Goal: Task Accomplishment & Management: Manage account settings

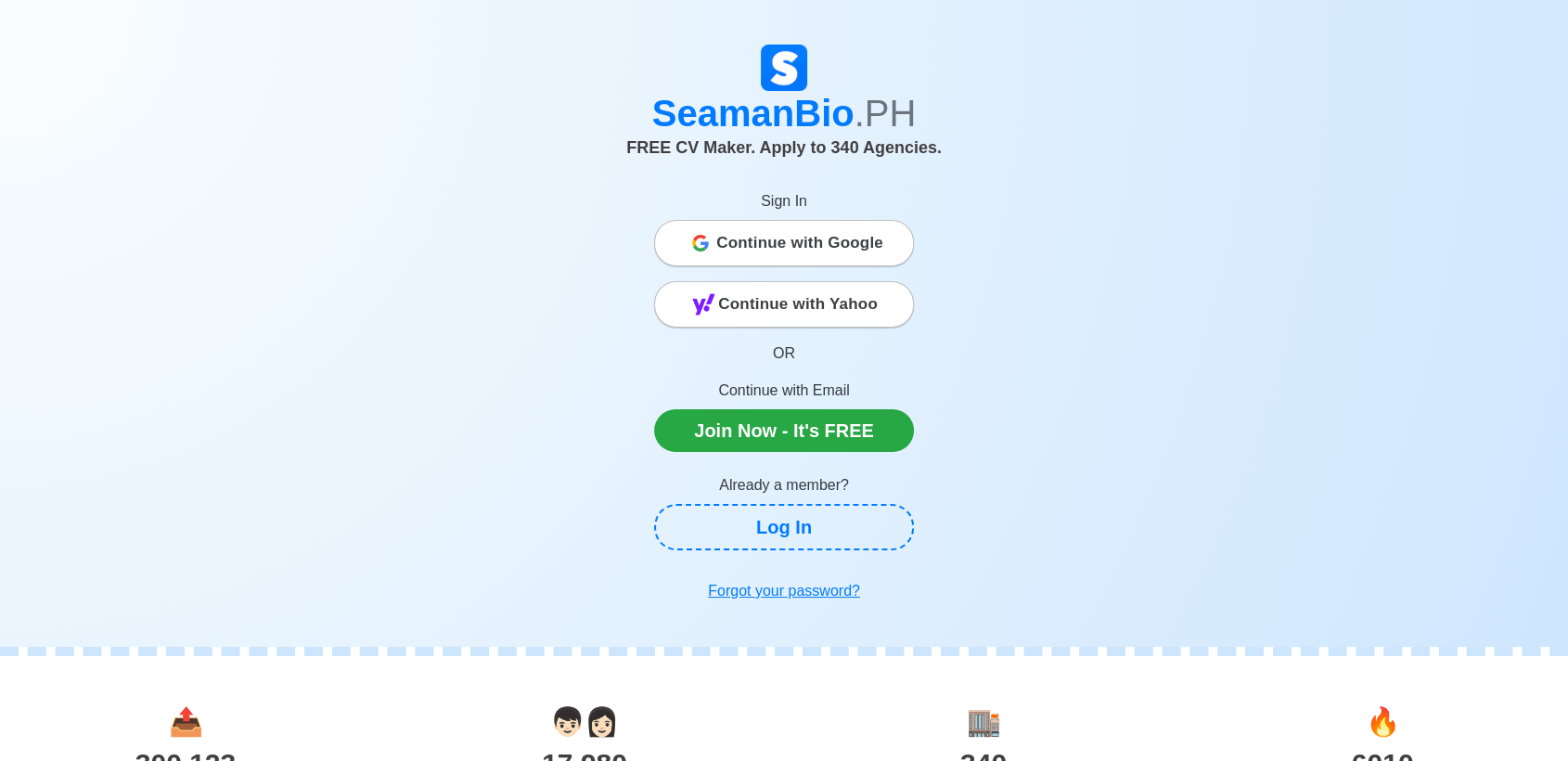
click at [716, 225] on span "Continue with Google" at bounding box center [799, 243] width 167 height 38
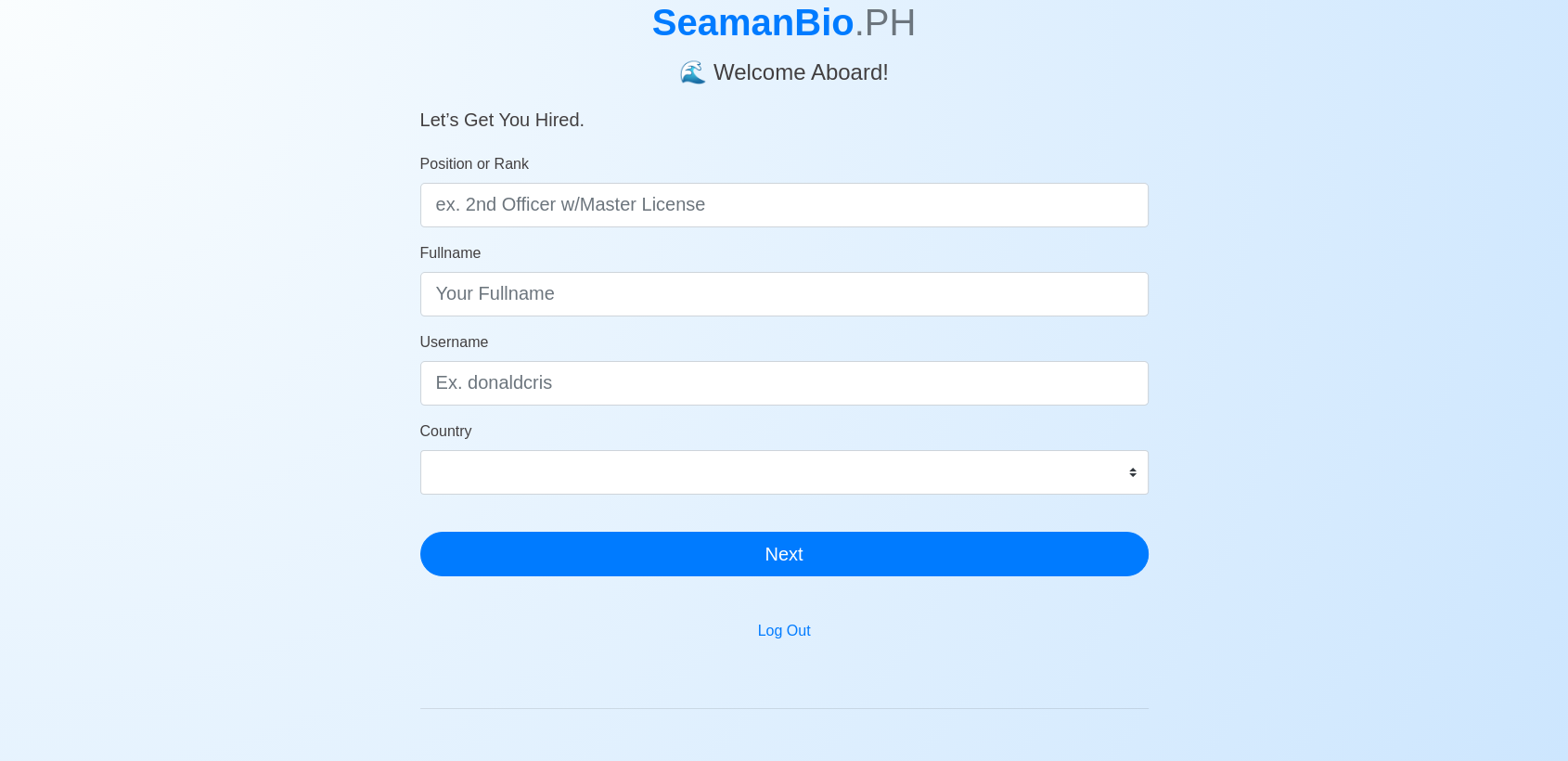
scroll to position [116, 0]
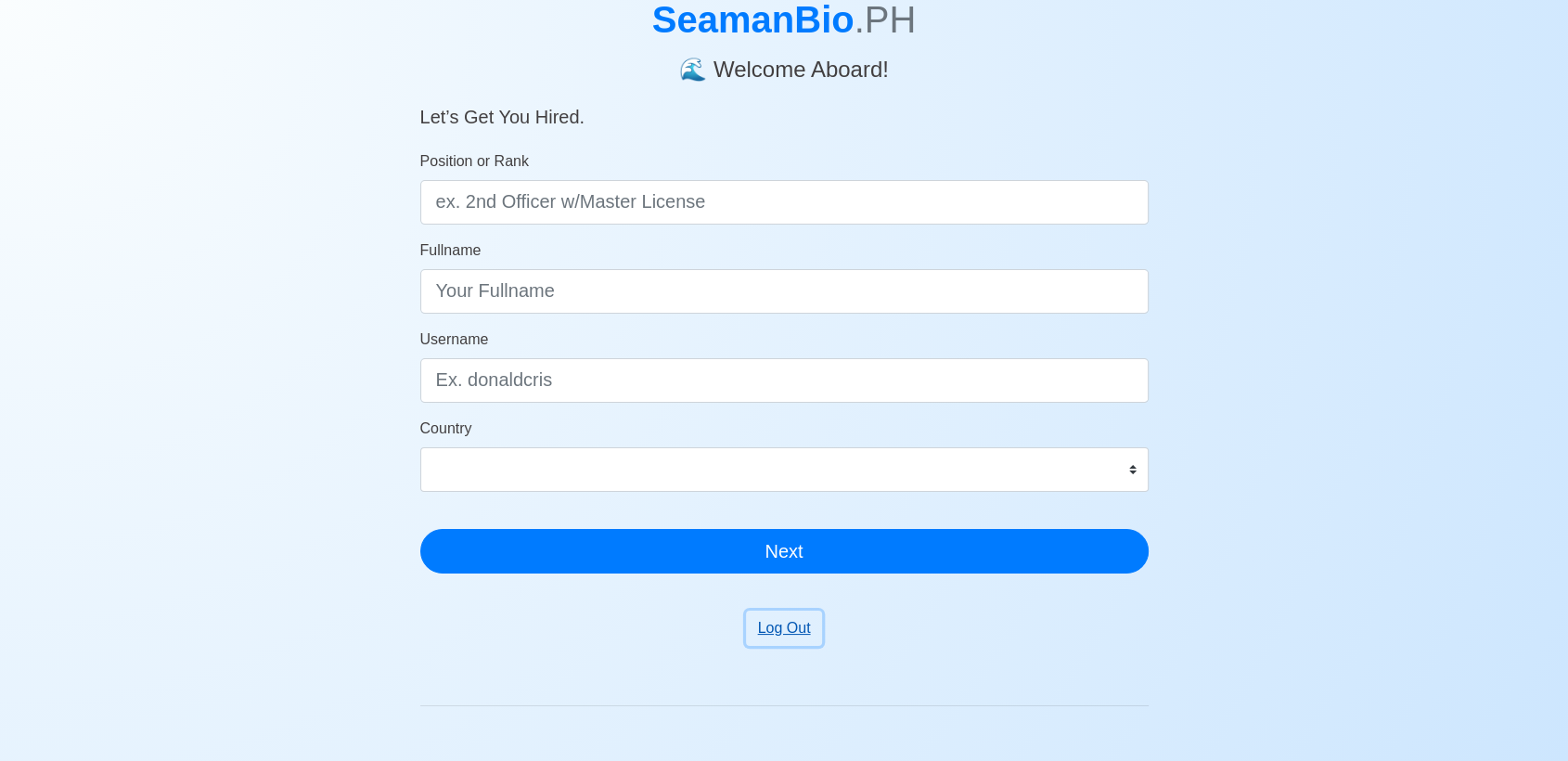
click at [781, 617] on button "Log Out" at bounding box center [784, 628] width 77 height 36
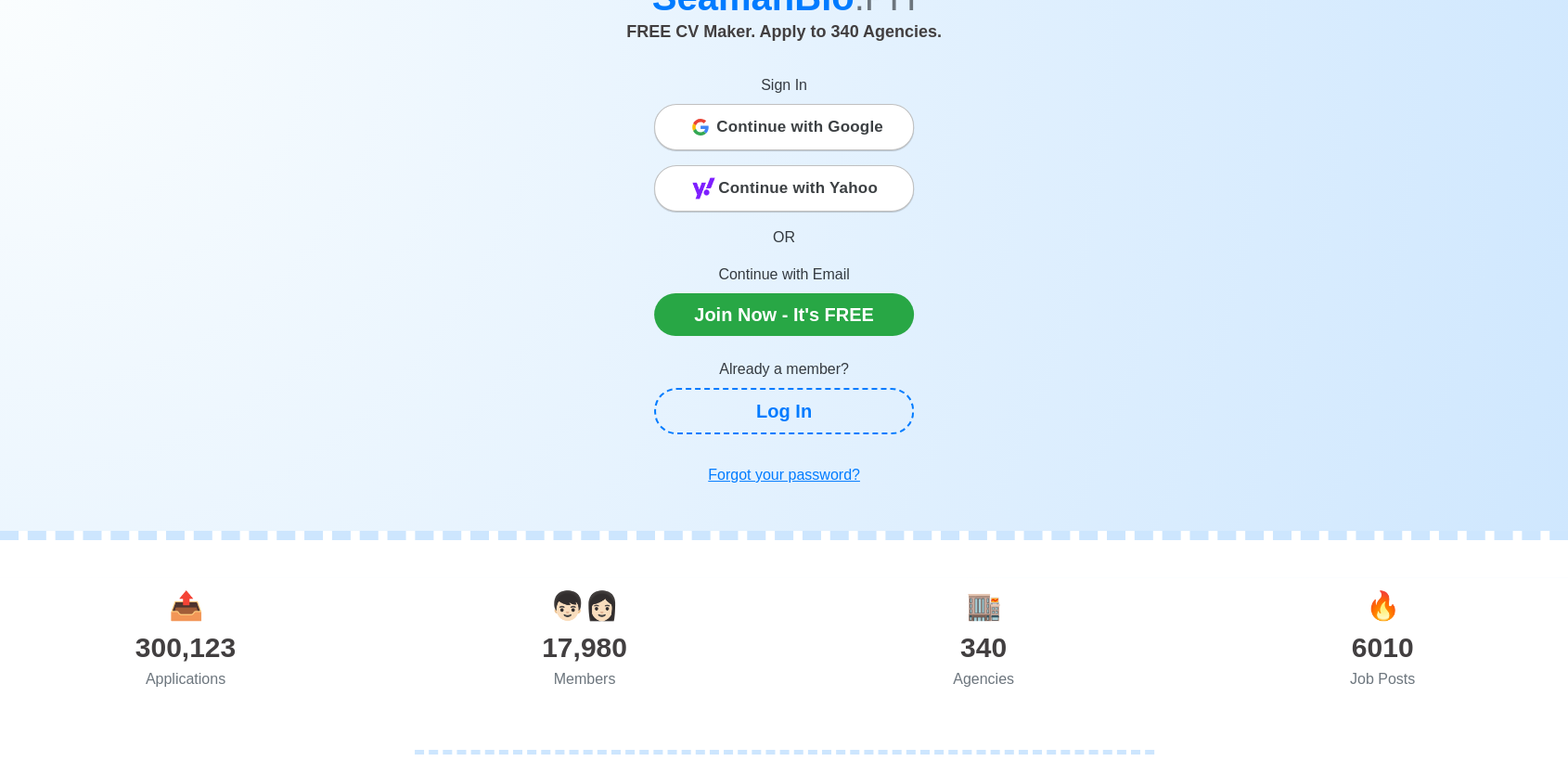
scroll to position [49, 0]
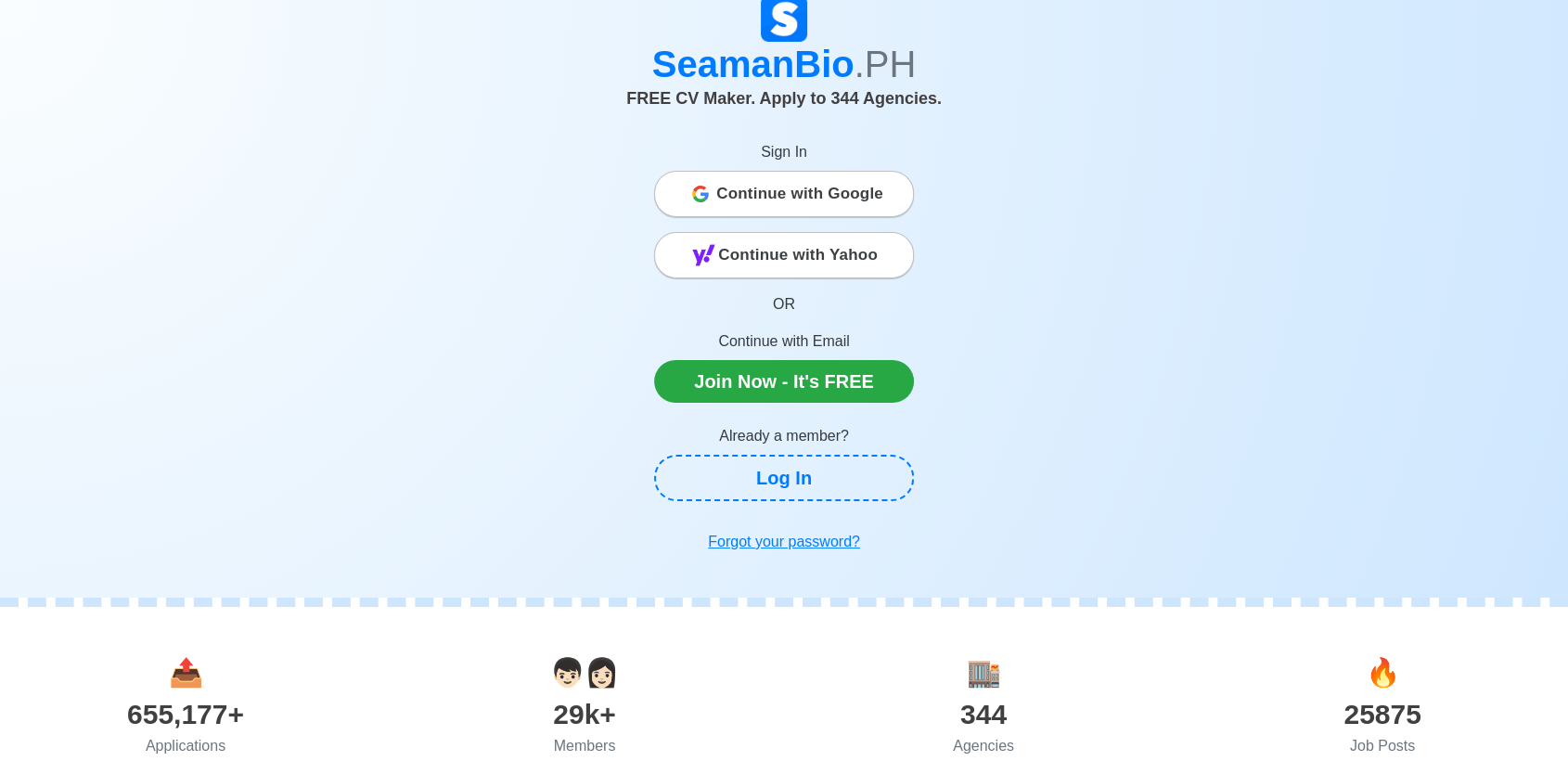
click at [748, 176] on span "Continue with Google" at bounding box center [799, 194] width 167 height 38
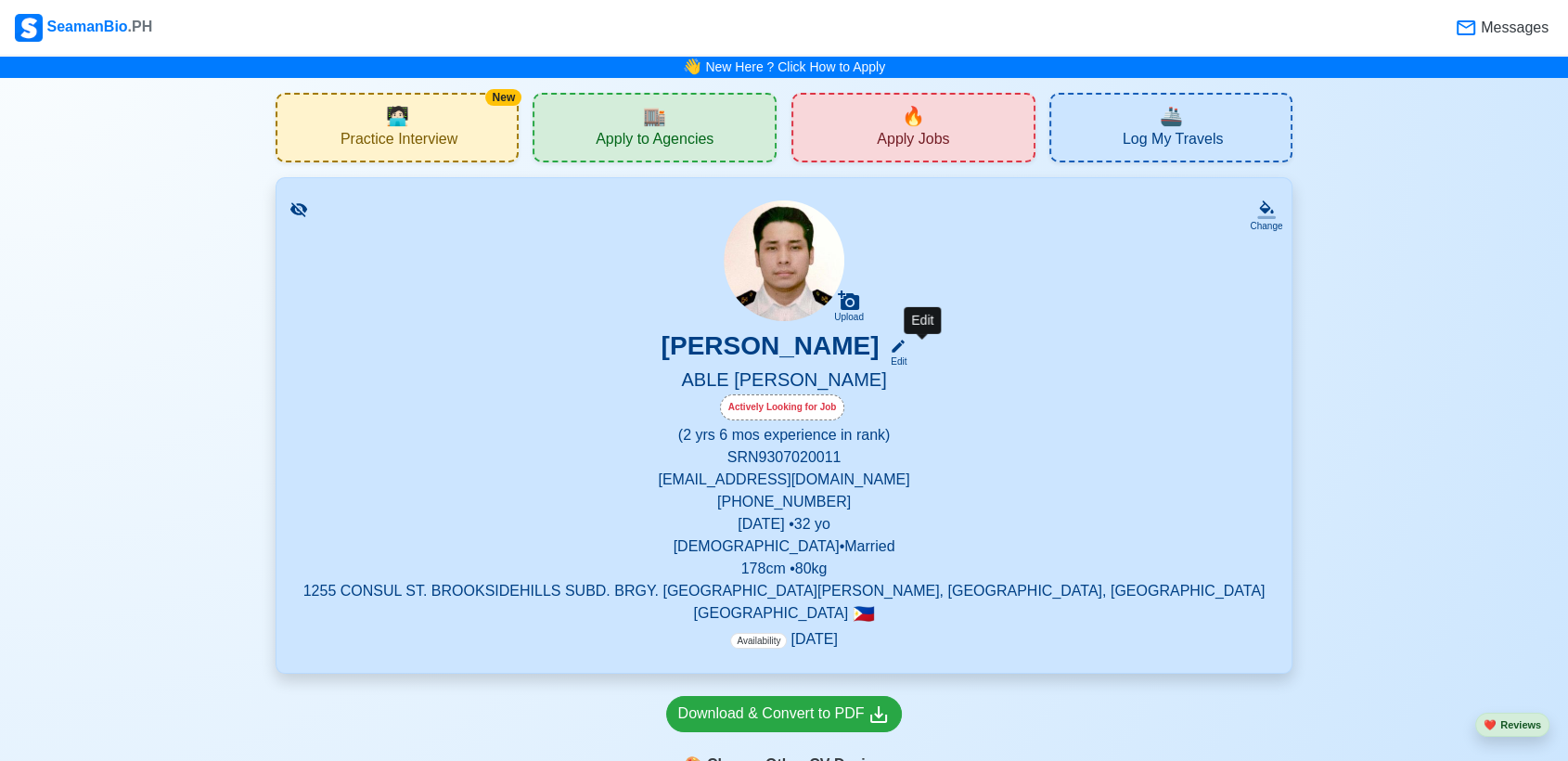
click at [906, 355] on div "Edit" at bounding box center [894, 361] width 24 height 14
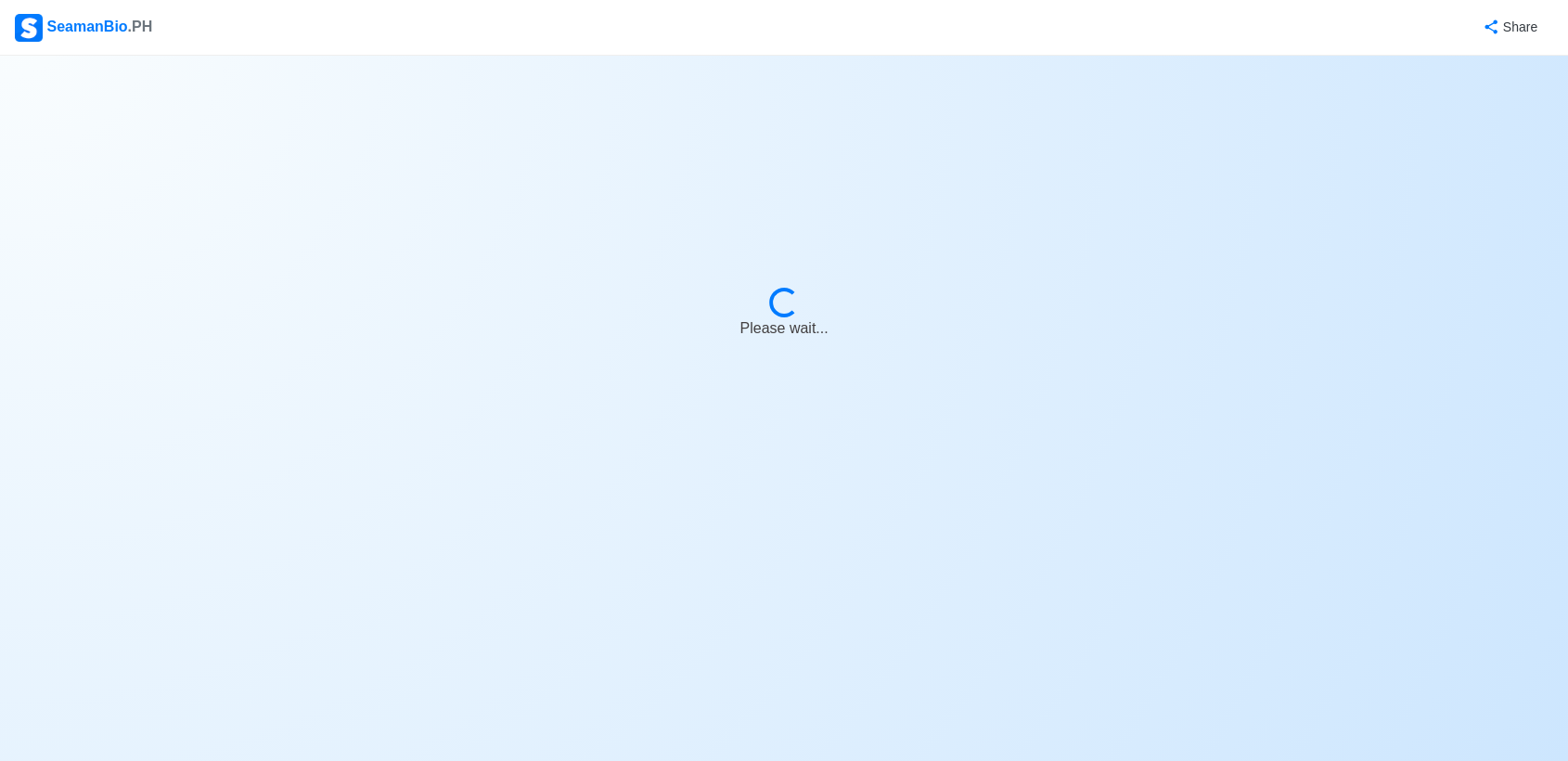
select select "Actively Looking for Job"
select select "Visible for Hiring"
select select "Married"
select select "Male"
select select "PH"
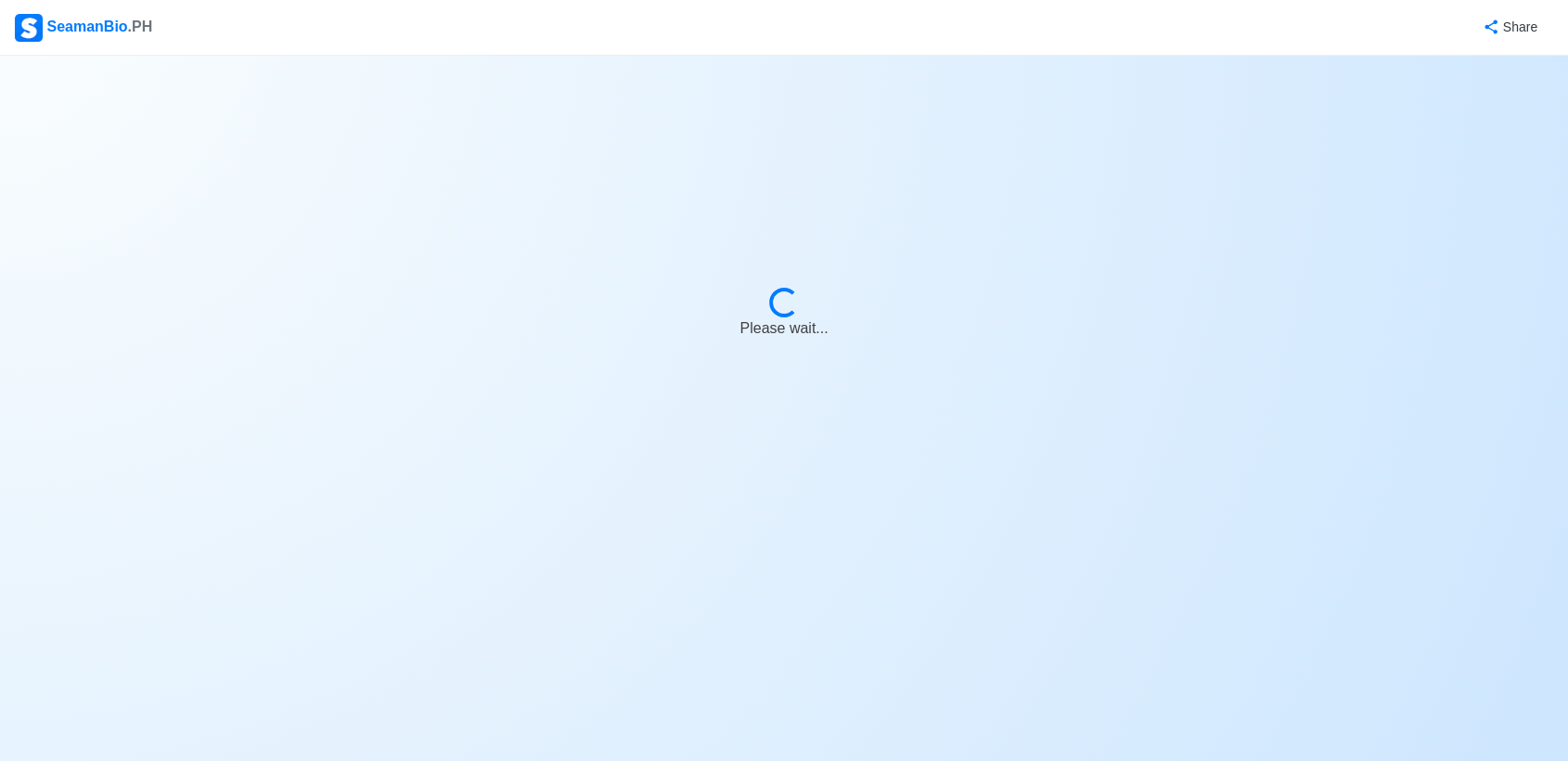
select select "2"
select select "6"
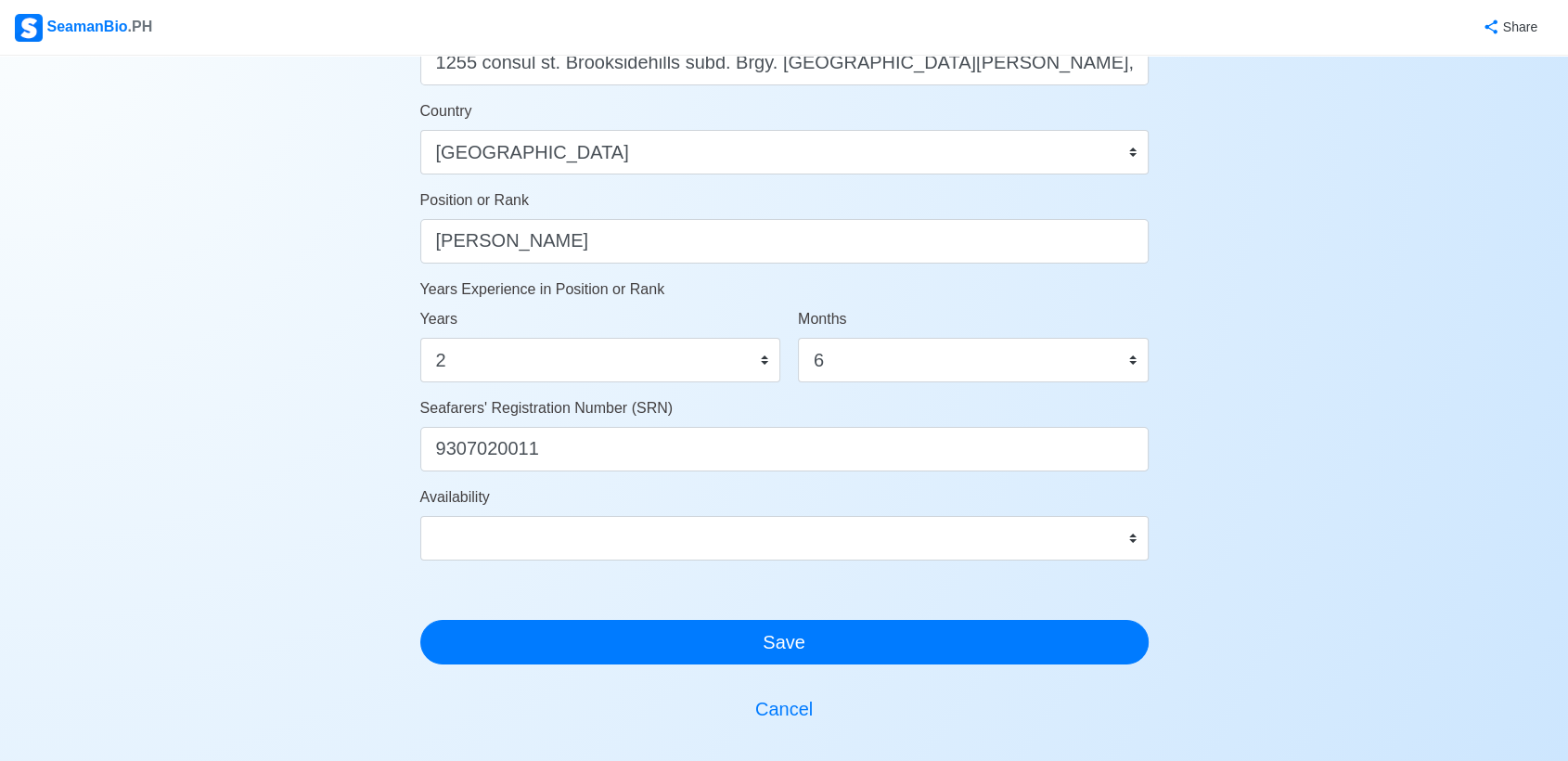
scroll to position [806, 0]
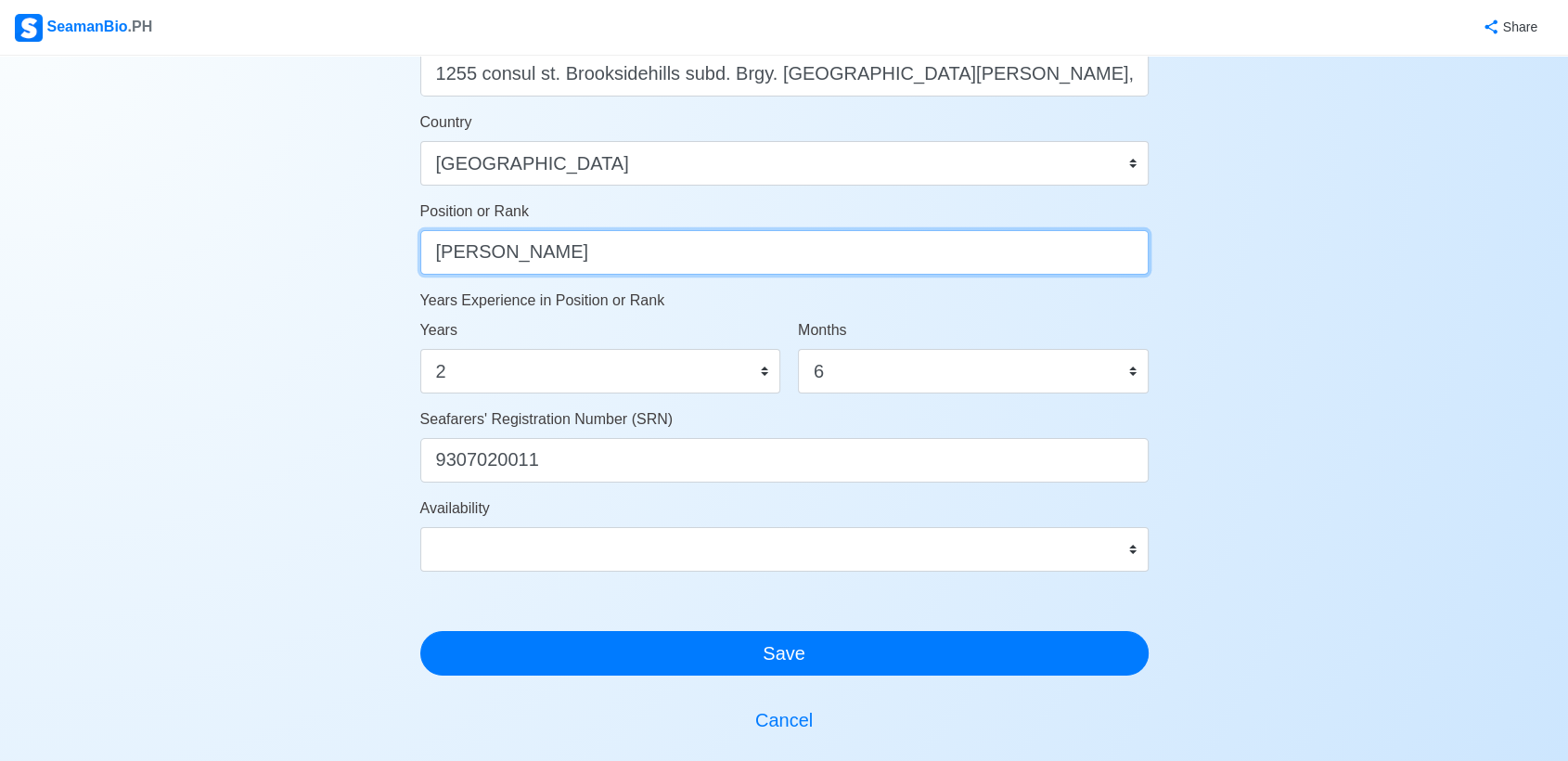
click at [564, 245] on input "Able Seaman" at bounding box center [784, 252] width 728 height 45
type input "A"
type input "#"
type input "3rd Officer"
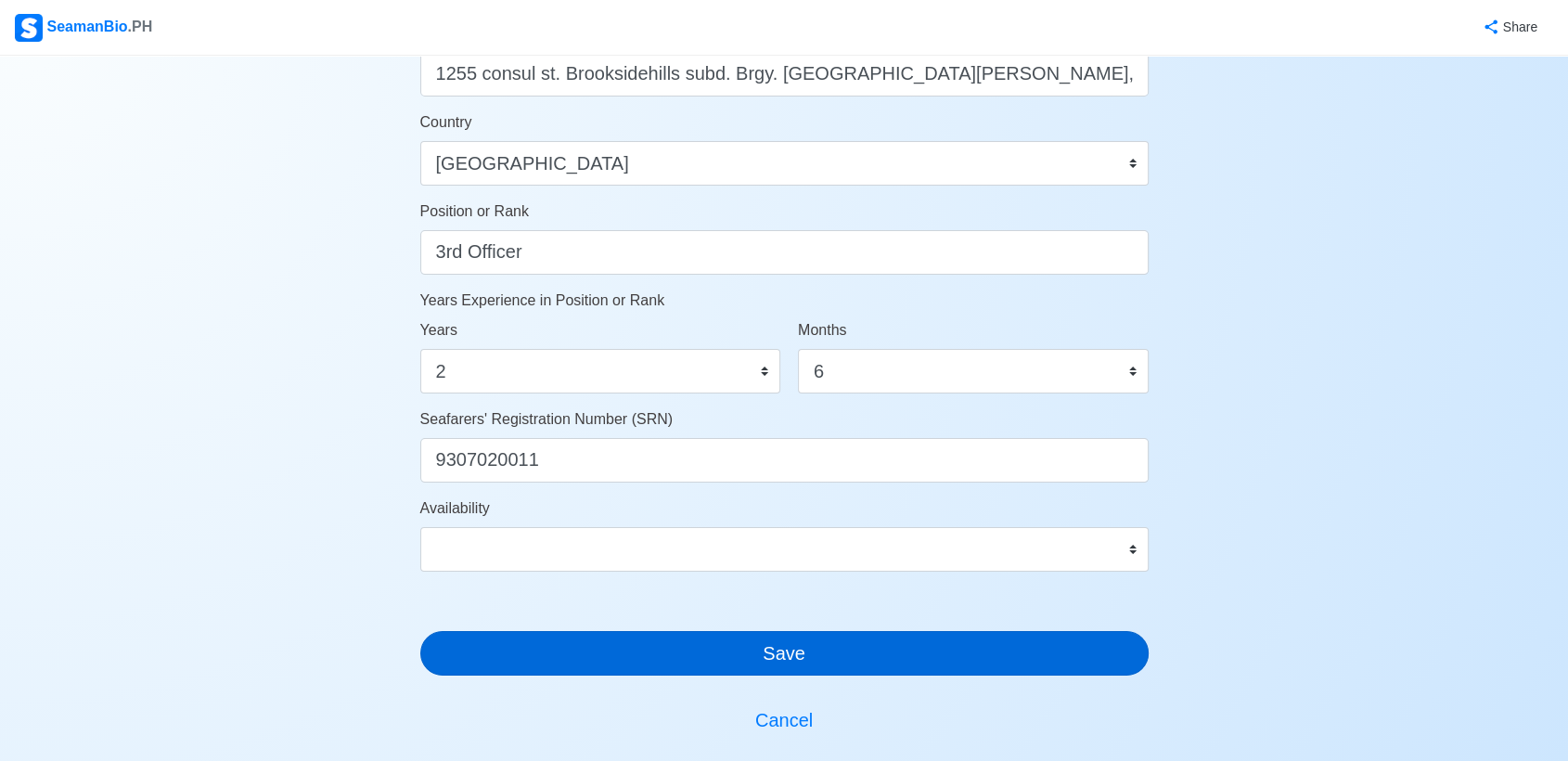
drag, startPoint x: 850, startPoint y: 677, endPoint x: 844, endPoint y: 669, distance: 10.0
click at [844, 669] on div "Account Setup 🗂️ Your Job Status Onboard Actively Looking for Job Not Looking f…" at bounding box center [784, 87] width 728 height 1646
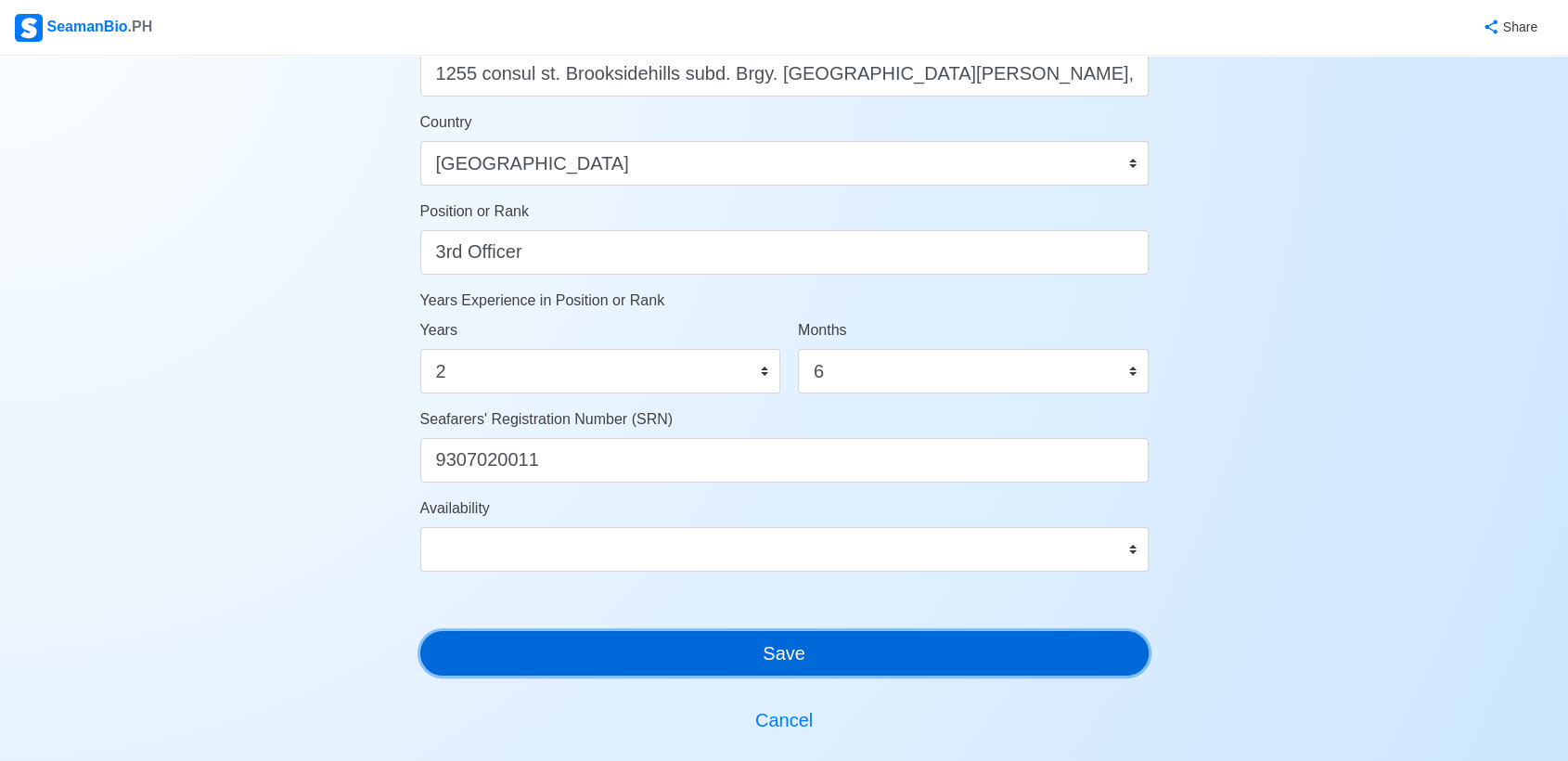
click at [844, 669] on button "Save" at bounding box center [784, 653] width 728 height 45
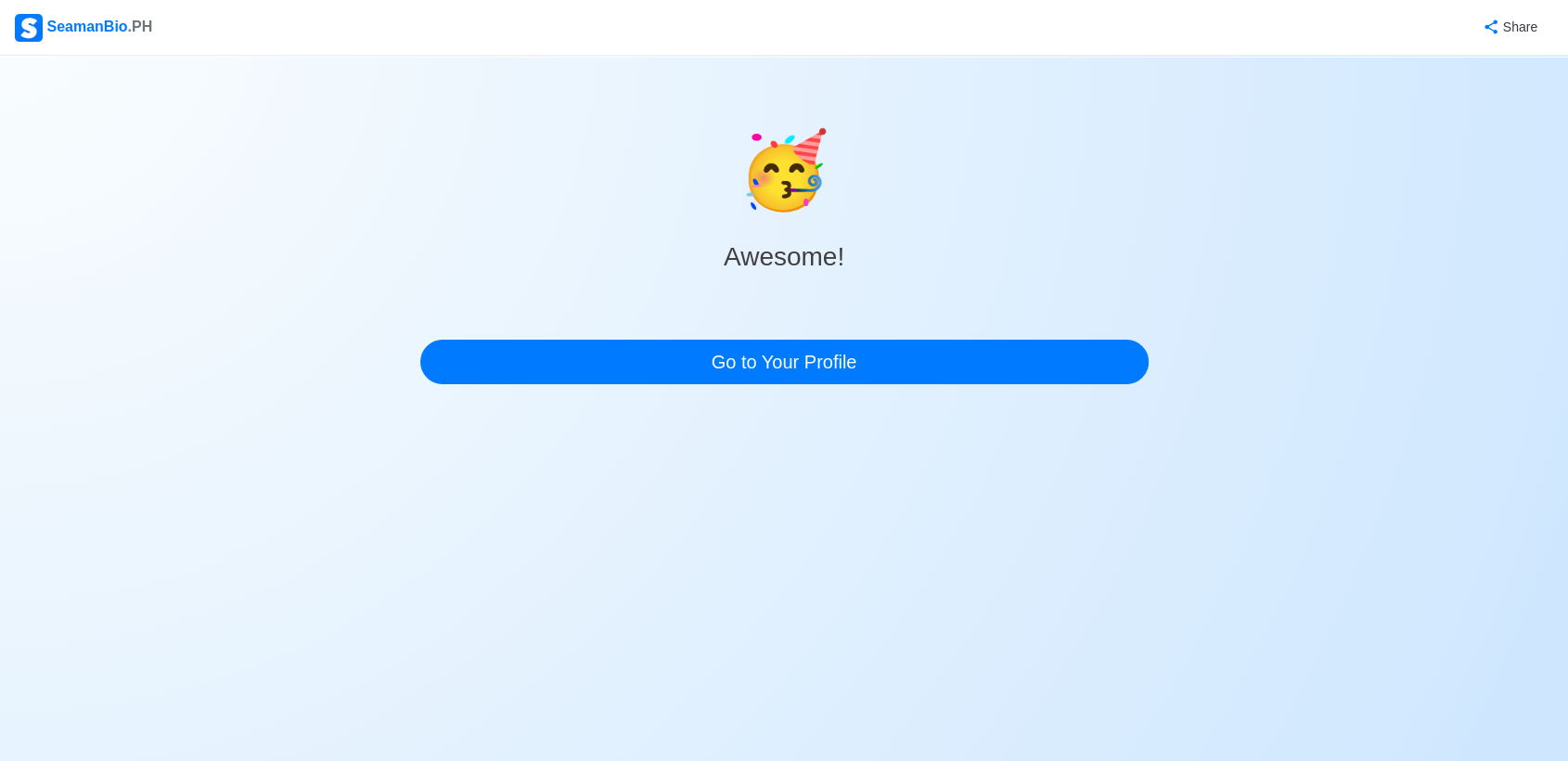
scroll to position [0, 0]
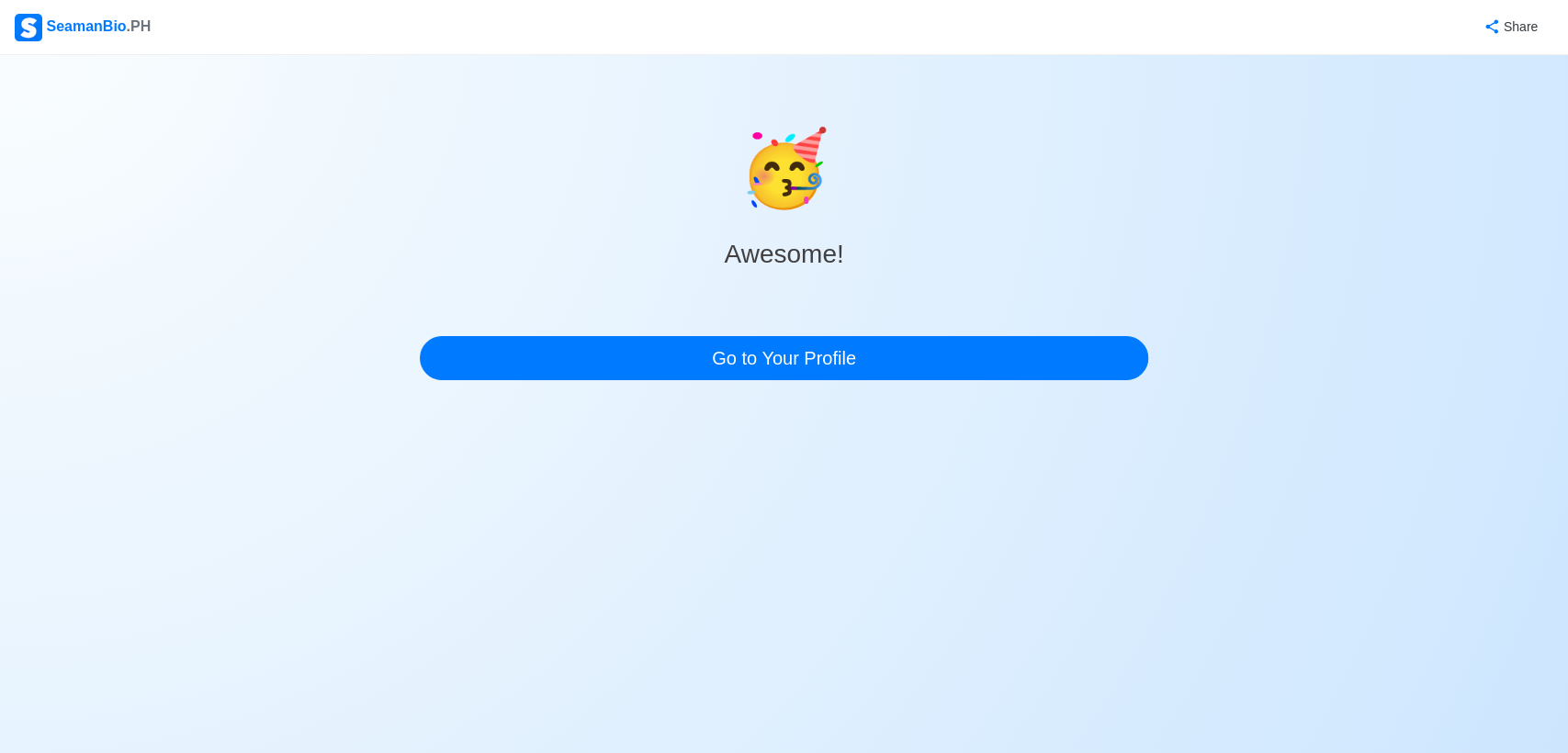
click at [1566, 548] on html "SeamanBio .PH Share 🥳 Awesome! Go to Your Profile" at bounding box center [784, 376] width 1568 height 753
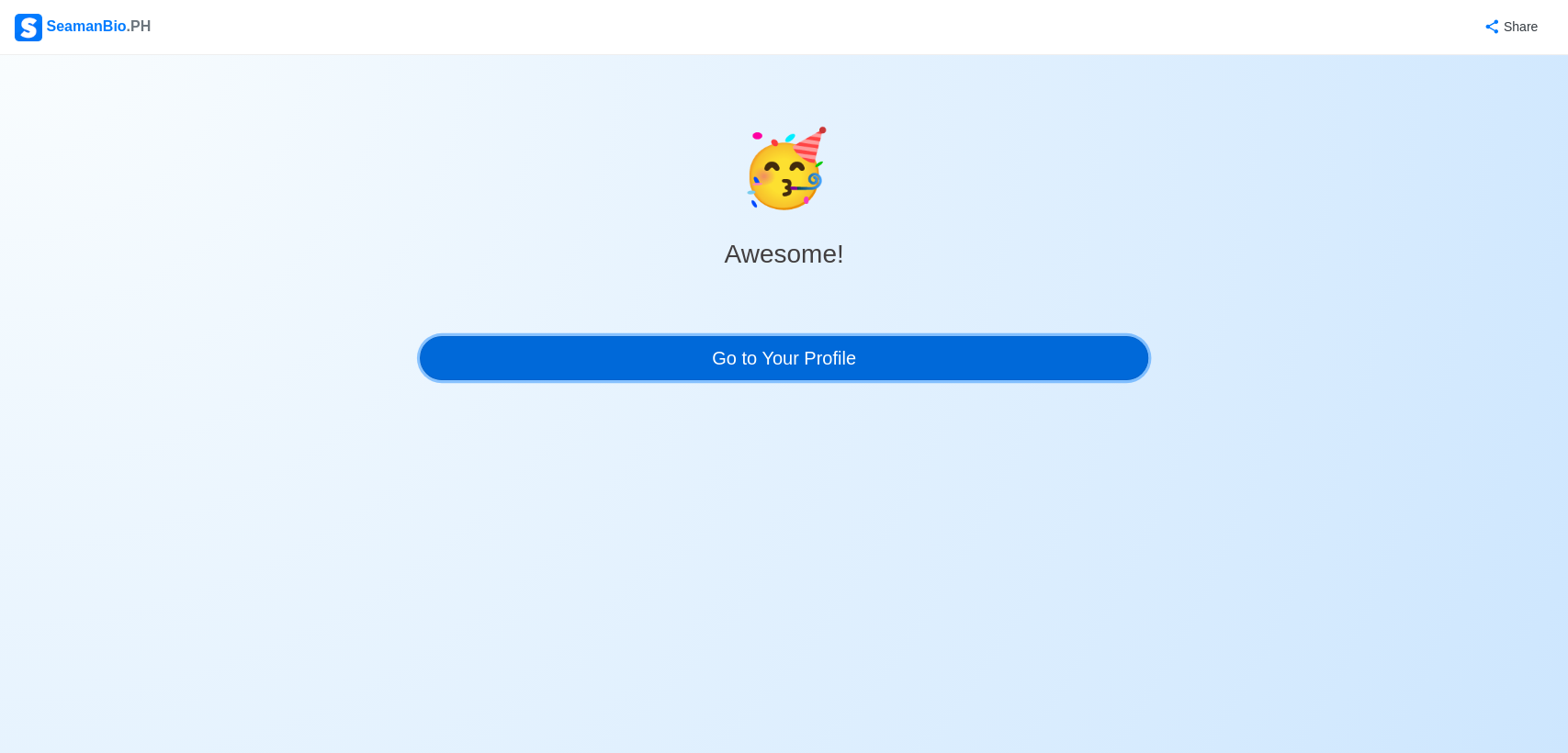
click at [713, 340] on link "Go to Your Profile" at bounding box center [784, 357] width 729 height 44
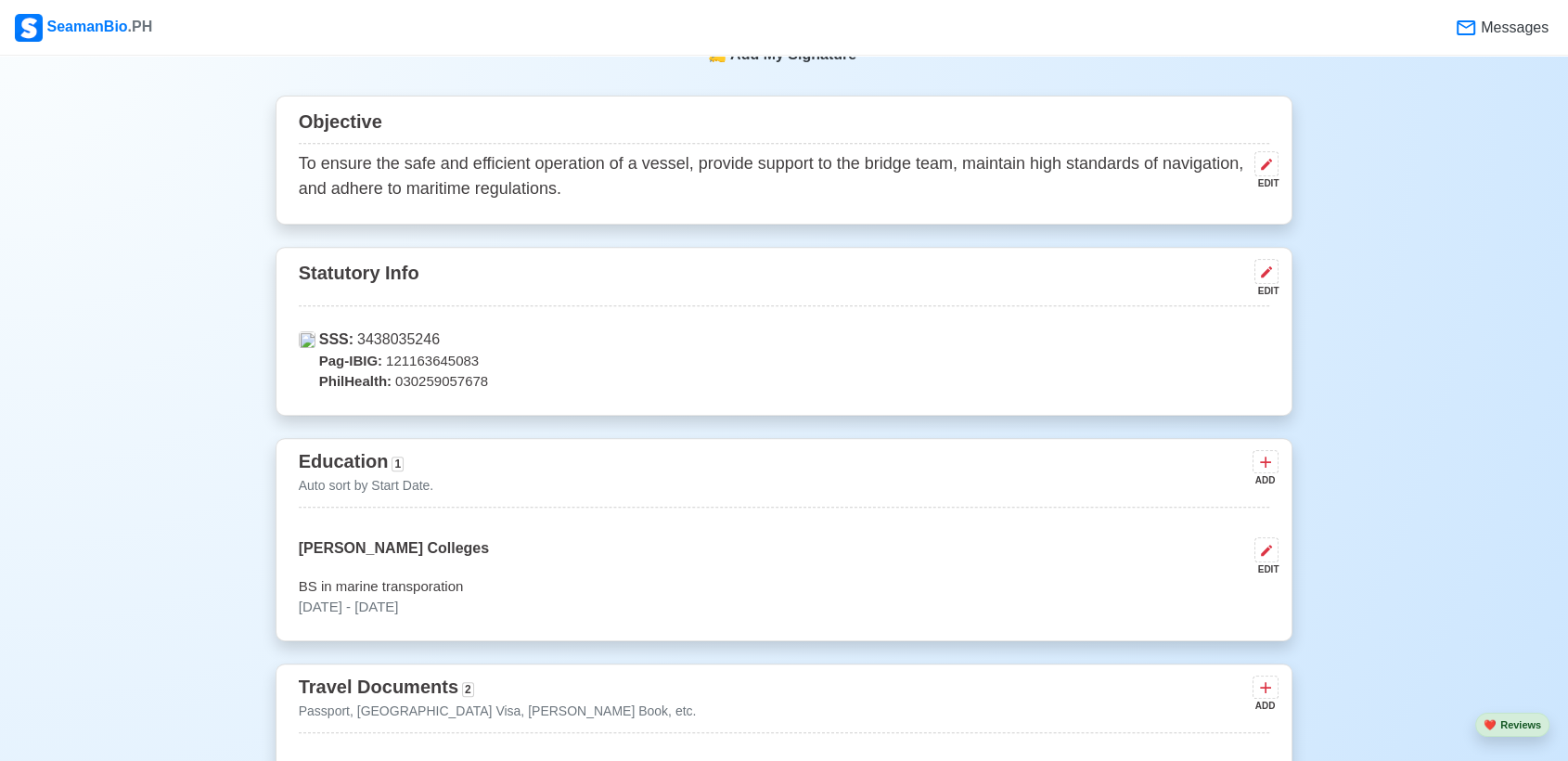
scroll to position [744, 0]
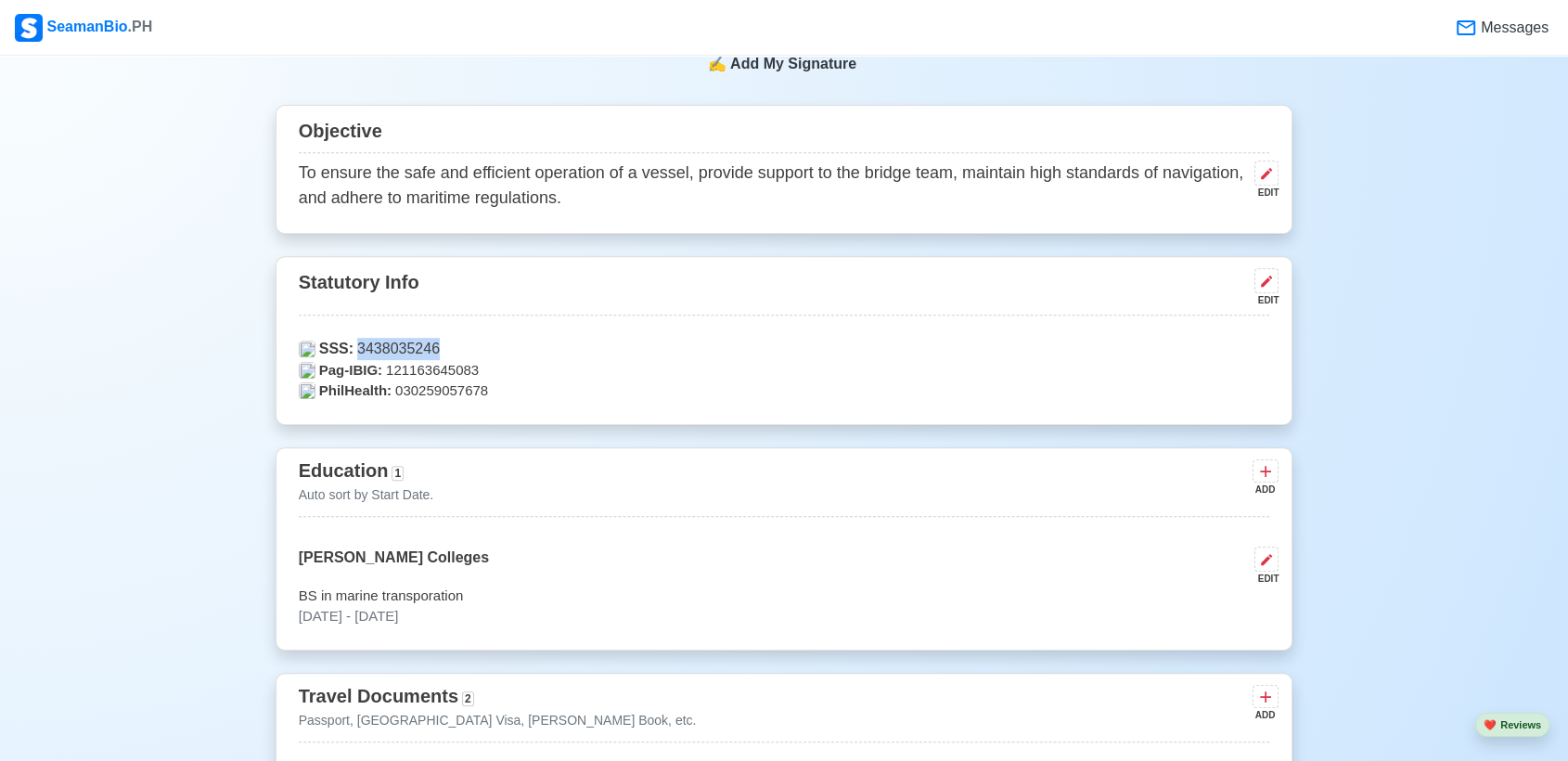
drag, startPoint x: 428, startPoint y: 348, endPoint x: 350, endPoint y: 350, distance: 78.0
click at [350, 350] on p "SSS: 3438035246" at bounding box center [784, 348] width 971 height 23
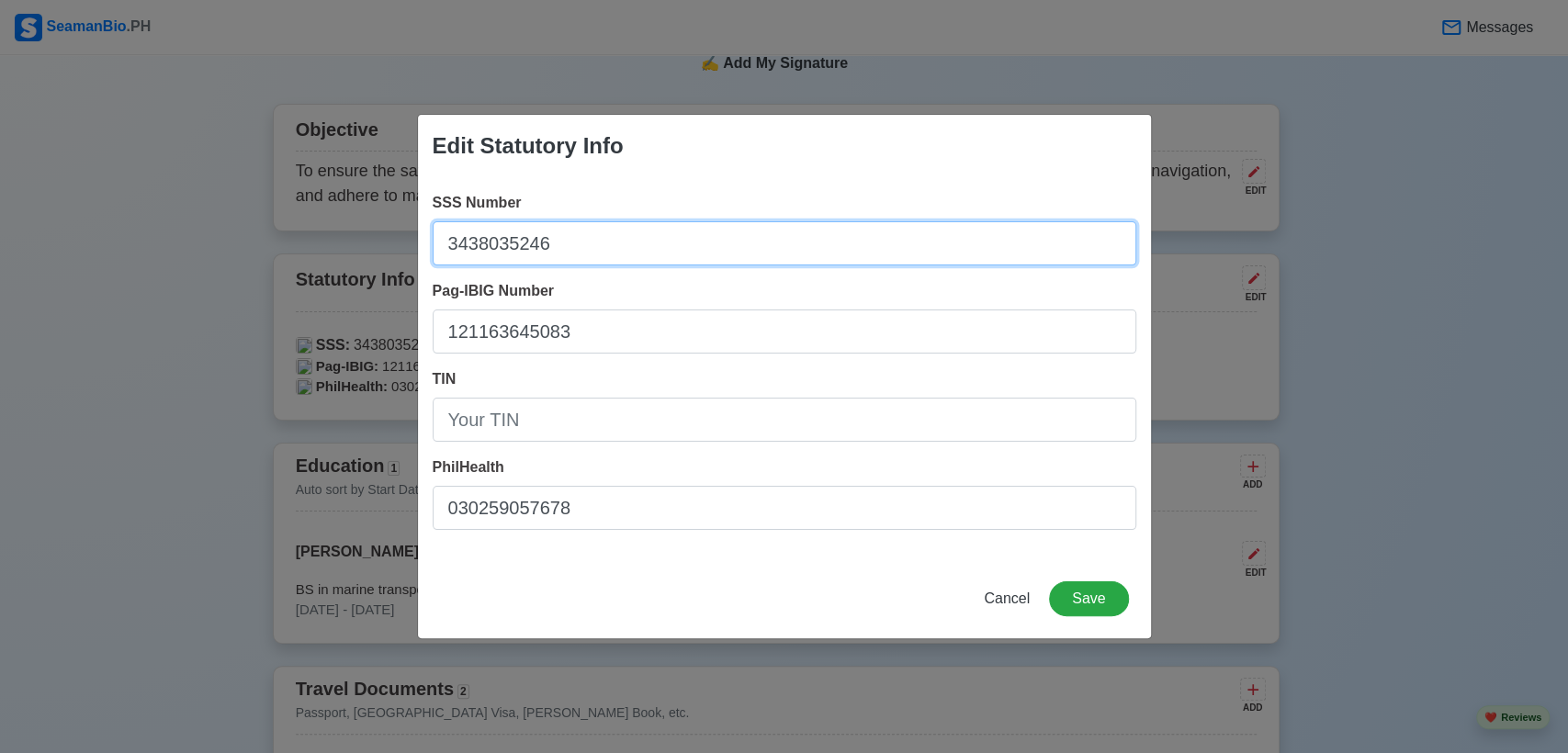
drag, startPoint x: 585, startPoint y: 256, endPoint x: 440, endPoint y: 275, distance: 146.2
click at [440, 275] on div "SSS Number 3438035246 Pag-IBIG Number 121163645083 TIN PhilHealth 030259057678" at bounding box center [784, 368] width 733 height 382
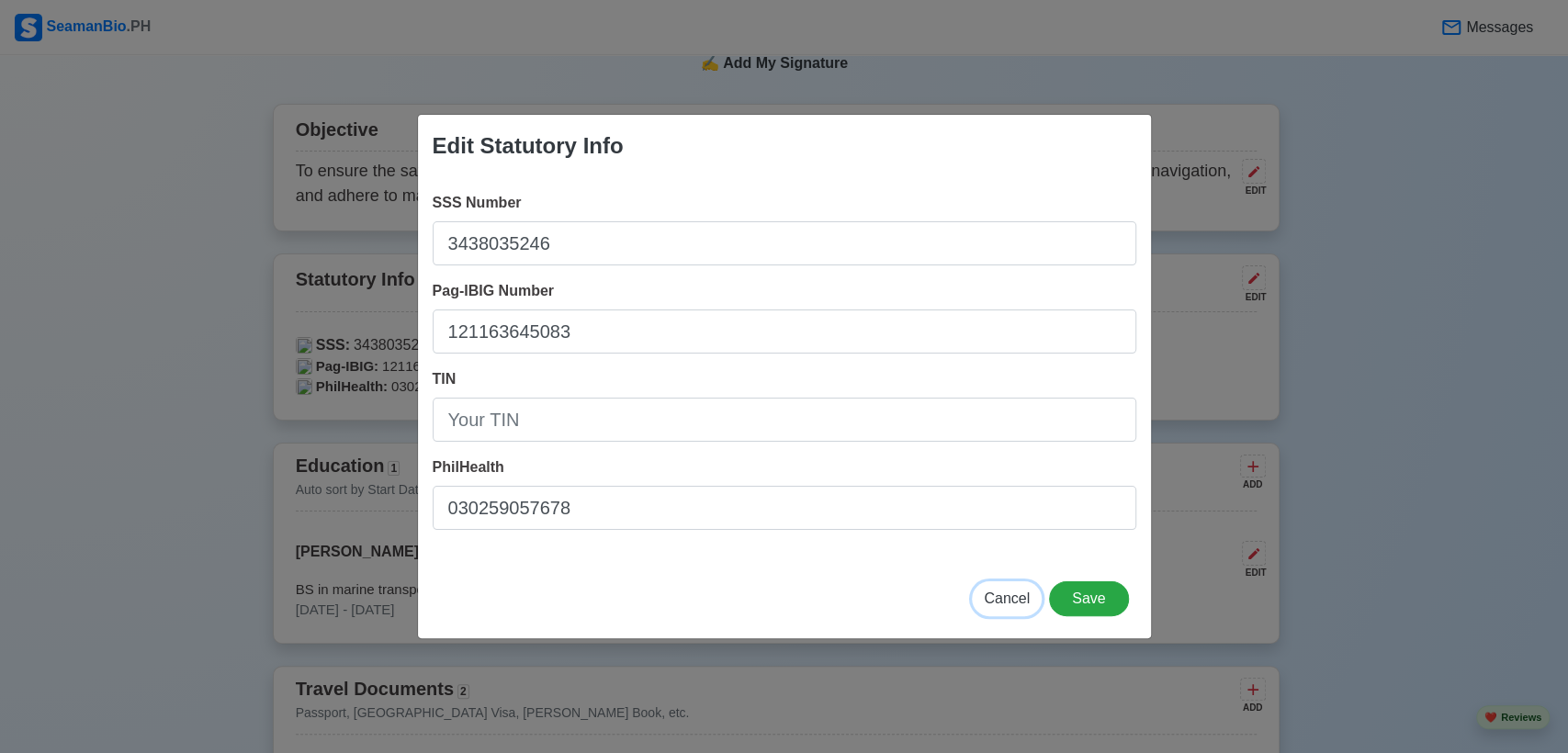
click at [1012, 603] on span "Cancel" at bounding box center [1006, 598] width 46 height 16
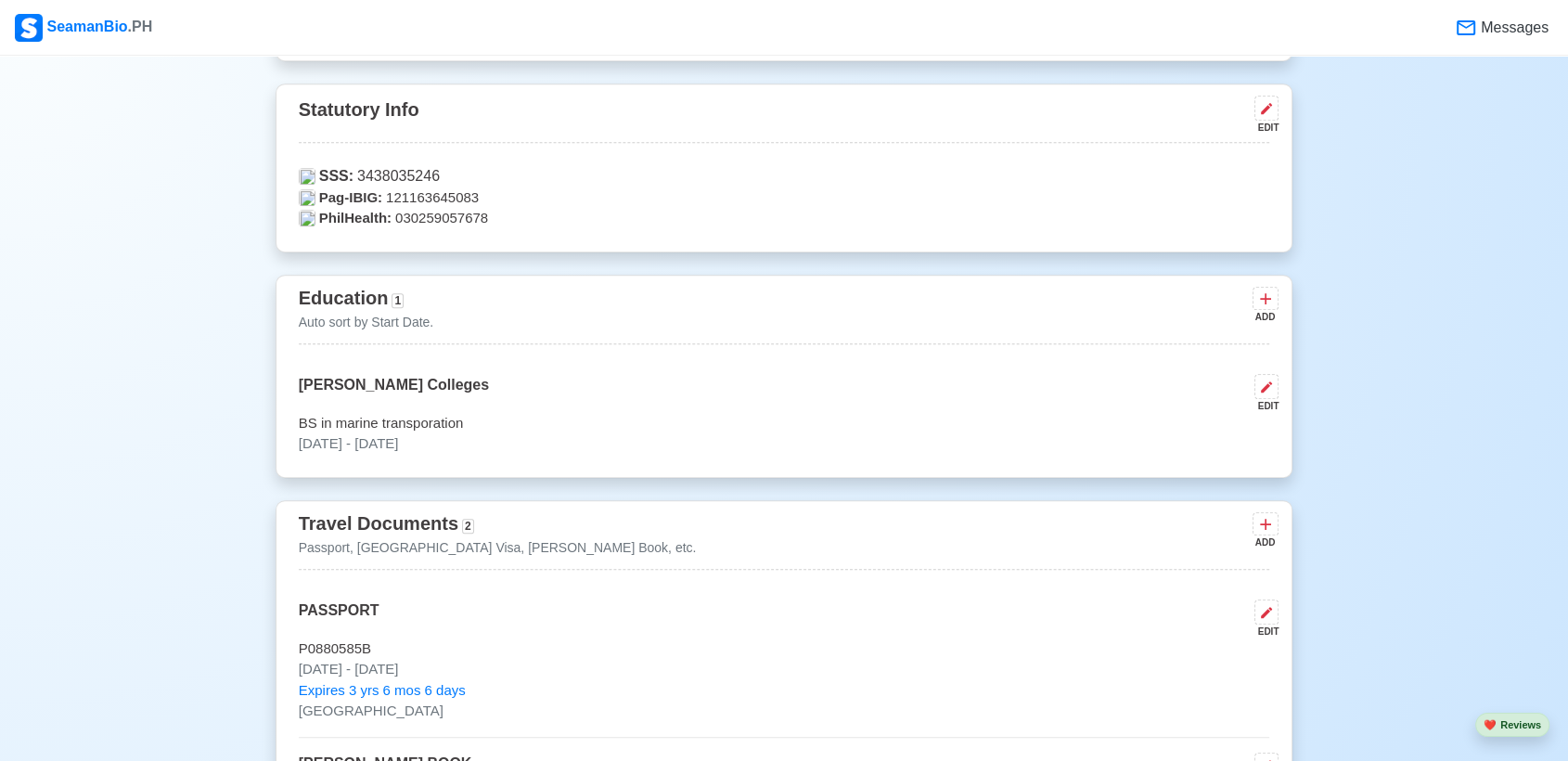
scroll to position [707, 0]
